Goal: Find specific page/section: Find specific page/section

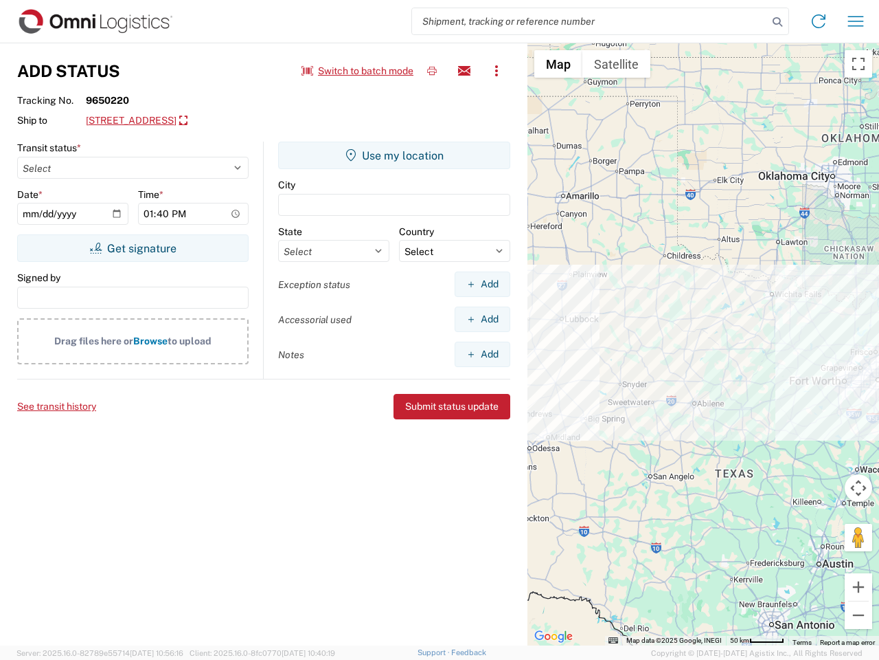
click at [590, 21] on input "search" at bounding box center [590, 21] width 356 height 26
click at [778, 22] on icon at bounding box center [777, 21] width 19 height 19
click at [819, 21] on icon at bounding box center [819, 21] width 22 height 22
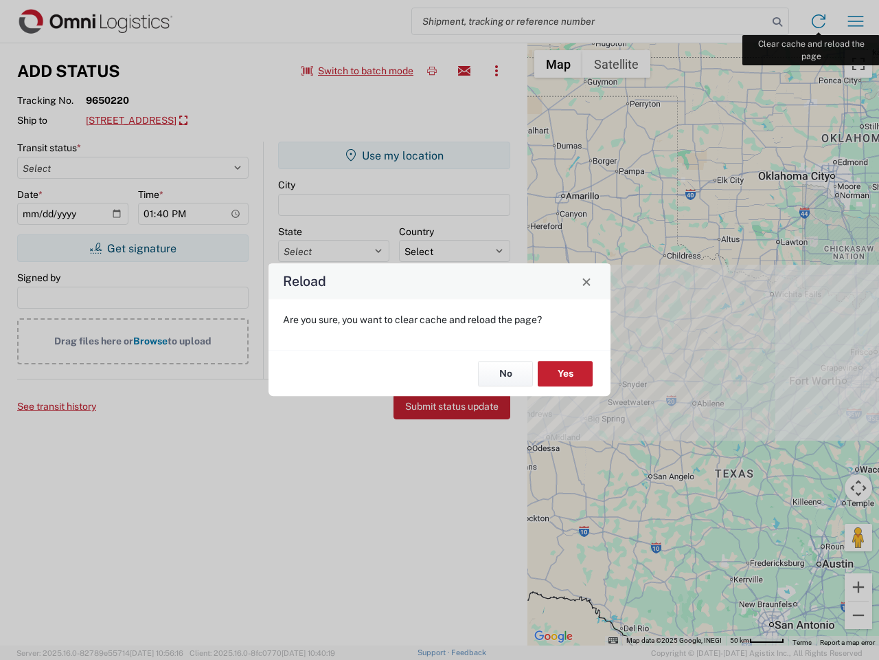
click at [856, 21] on div "Reload Are you sure, you want to clear cache and reload the page? No Yes" at bounding box center [439, 330] width 879 height 660
click at [358, 71] on div "Reload Are you sure, you want to clear cache and reload the page? No Yes" at bounding box center [439, 330] width 879 height 660
click at [432, 71] on div "Reload Are you sure, you want to clear cache and reload the page? No Yes" at bounding box center [439, 330] width 879 height 660
click at [464, 71] on div "Reload Are you sure, you want to clear cache and reload the page? No Yes" at bounding box center [439, 330] width 879 height 660
click at [497, 71] on div "Reload Are you sure, you want to clear cache and reload the page? No Yes" at bounding box center [439, 330] width 879 height 660
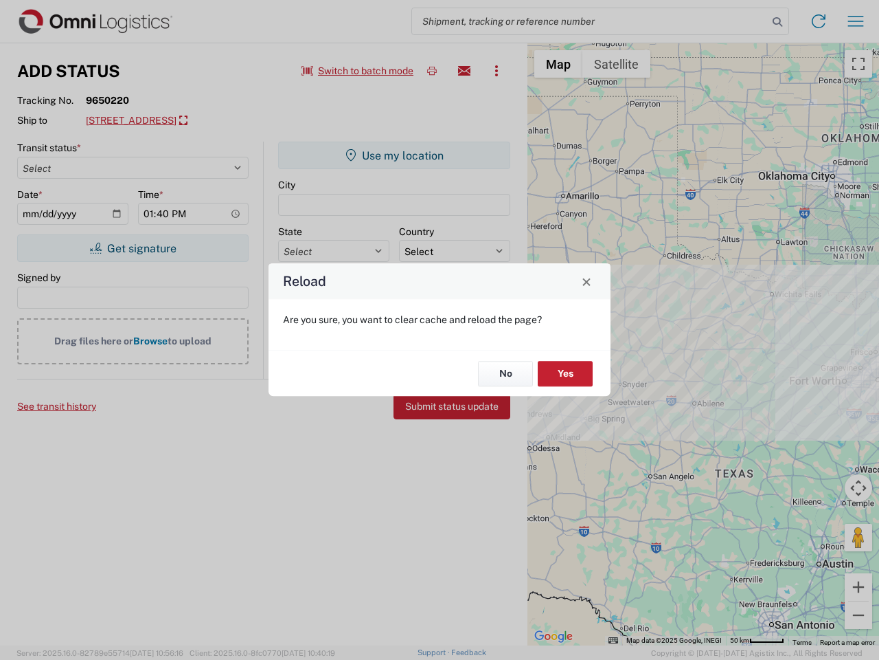
click at [199, 121] on div "Reload Are you sure, you want to clear cache and reload the page? No Yes" at bounding box center [439, 330] width 879 height 660
click at [133, 248] on div "Reload Are you sure, you want to clear cache and reload the page? No Yes" at bounding box center [439, 330] width 879 height 660
